Goal: Task Accomplishment & Management: Manage account settings

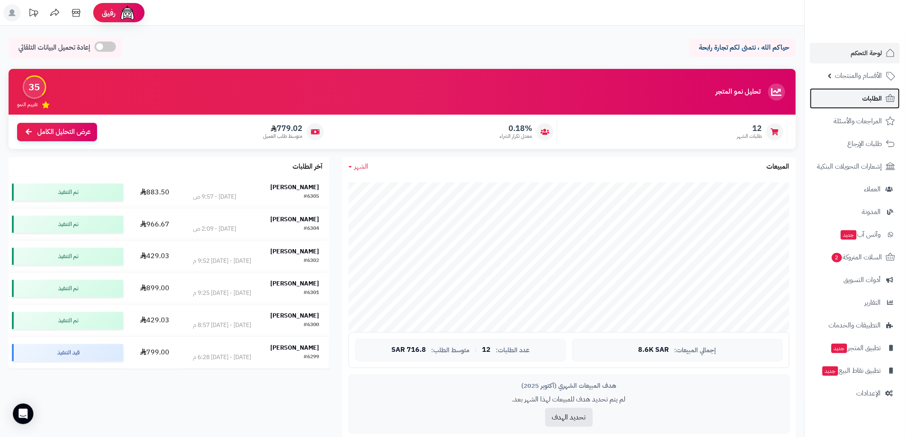
click at [861, 98] on link "الطلبات" at bounding box center [855, 98] width 90 height 21
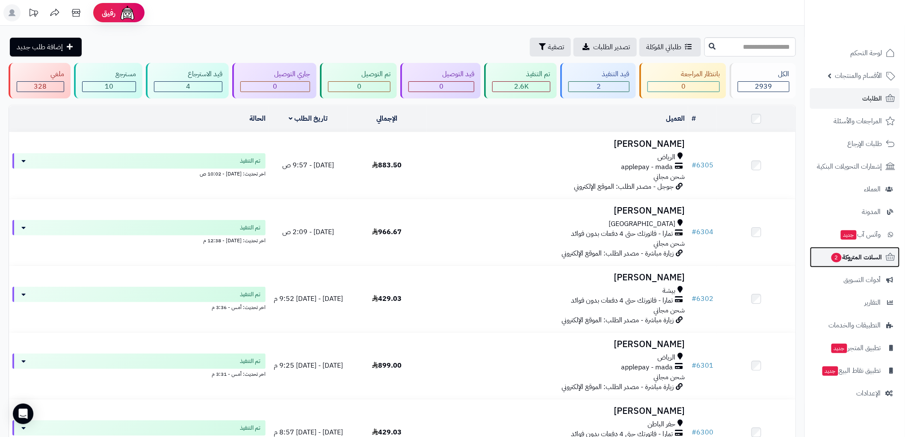
click at [852, 249] on link "السلات المتروكة 2" at bounding box center [855, 257] width 90 height 21
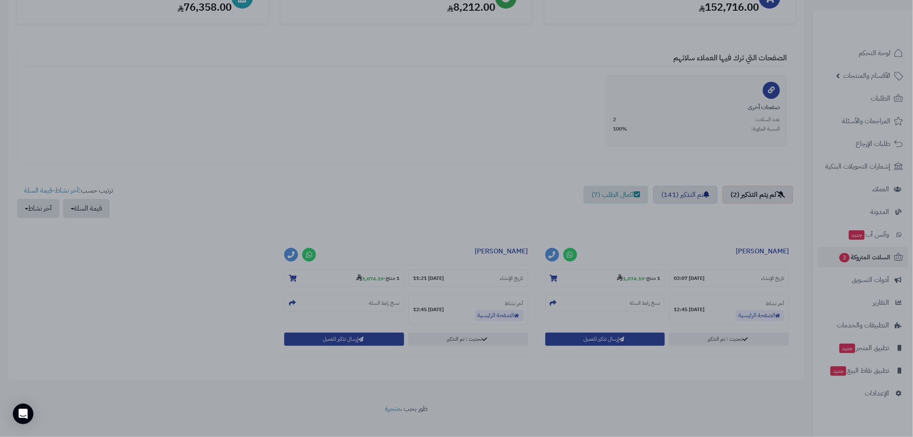
click at [504, 378] on div at bounding box center [456, 218] width 913 height 437
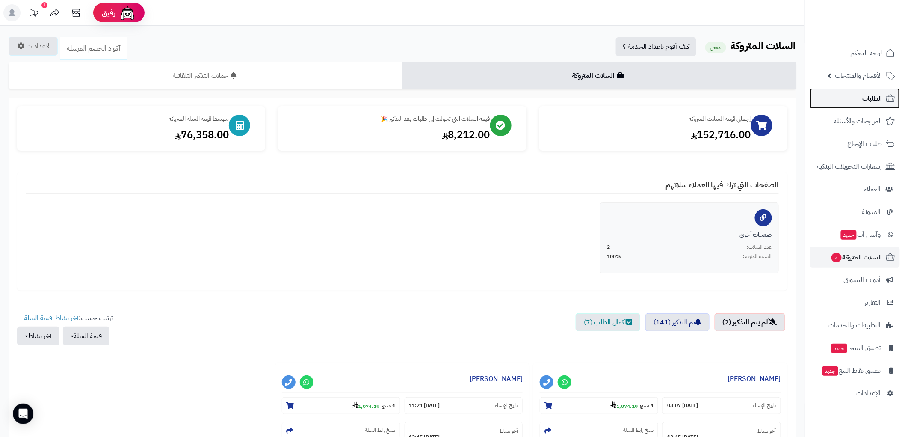
click at [882, 92] on span "الطلبات" at bounding box center [873, 98] width 20 height 12
